Goal: Task Accomplishment & Management: Use online tool/utility

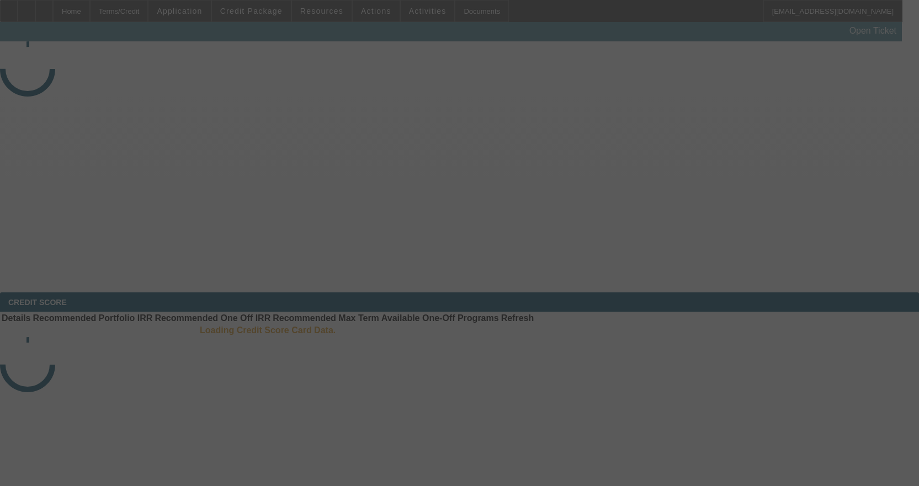
select select "3"
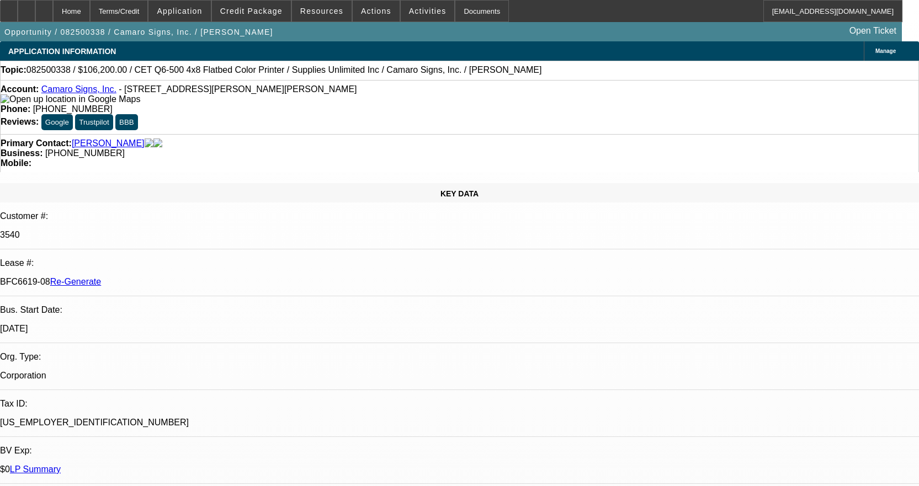
select select "0"
select select "3"
select select "0"
select select "2"
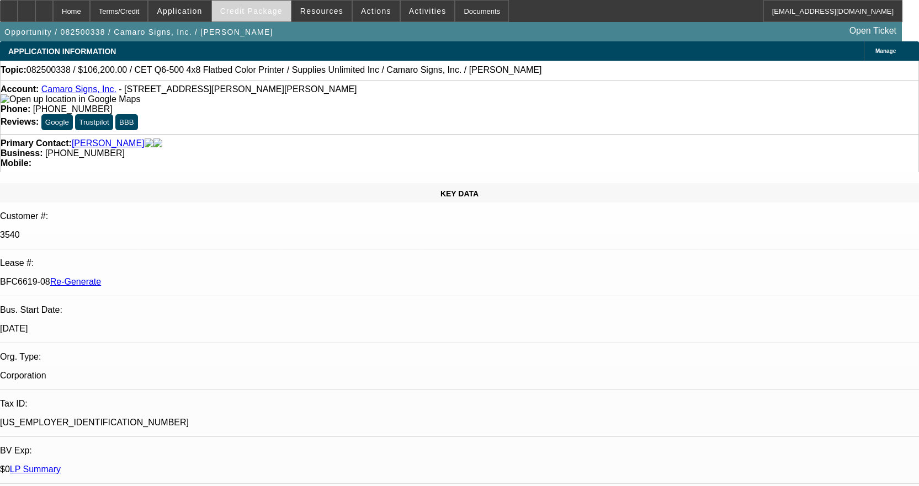
click at [261, 10] on span "Credit Package" at bounding box center [251, 11] width 62 height 9
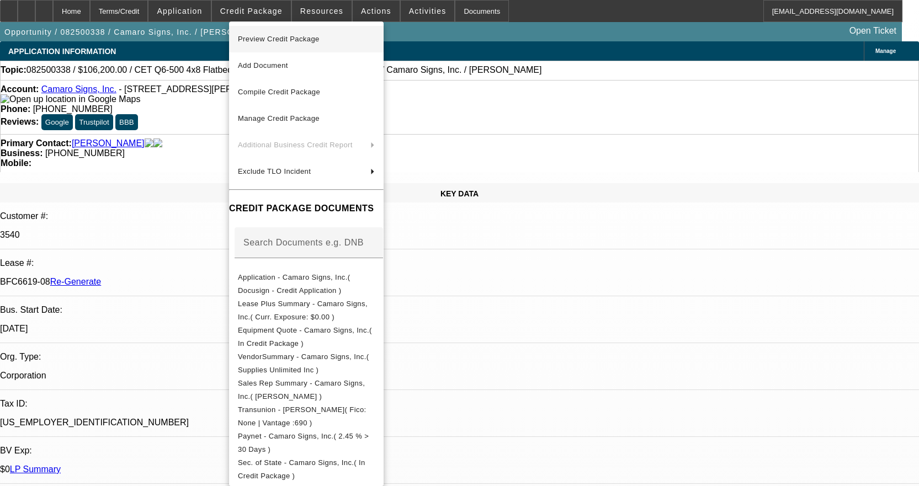
click at [284, 40] on span "Preview Credit Package" at bounding box center [279, 39] width 82 height 8
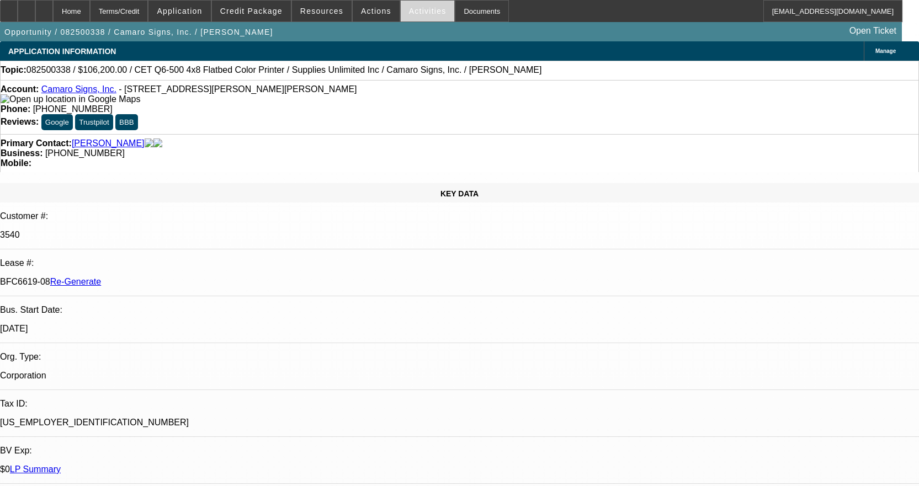
click at [417, 15] on span "Activities" at bounding box center [428, 11] width 38 height 9
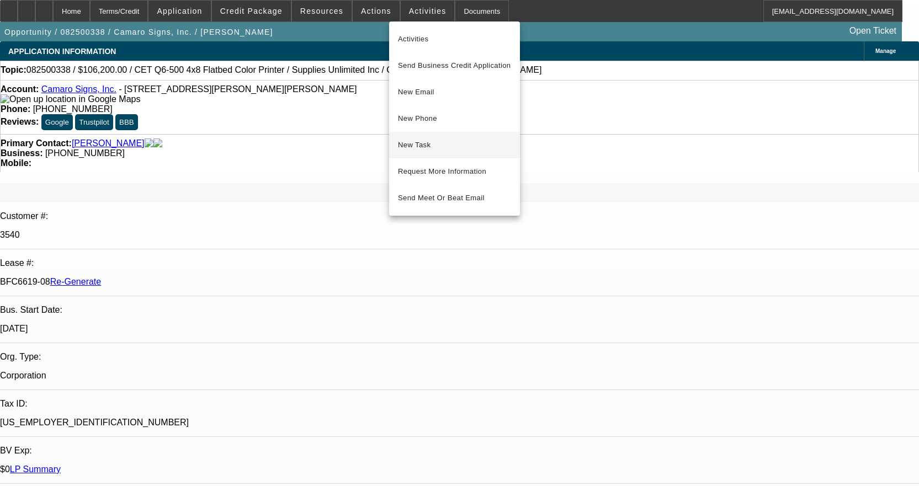
click at [422, 140] on span "New Task" at bounding box center [454, 145] width 113 height 13
